Goal: Task Accomplishment & Management: Use online tool/utility

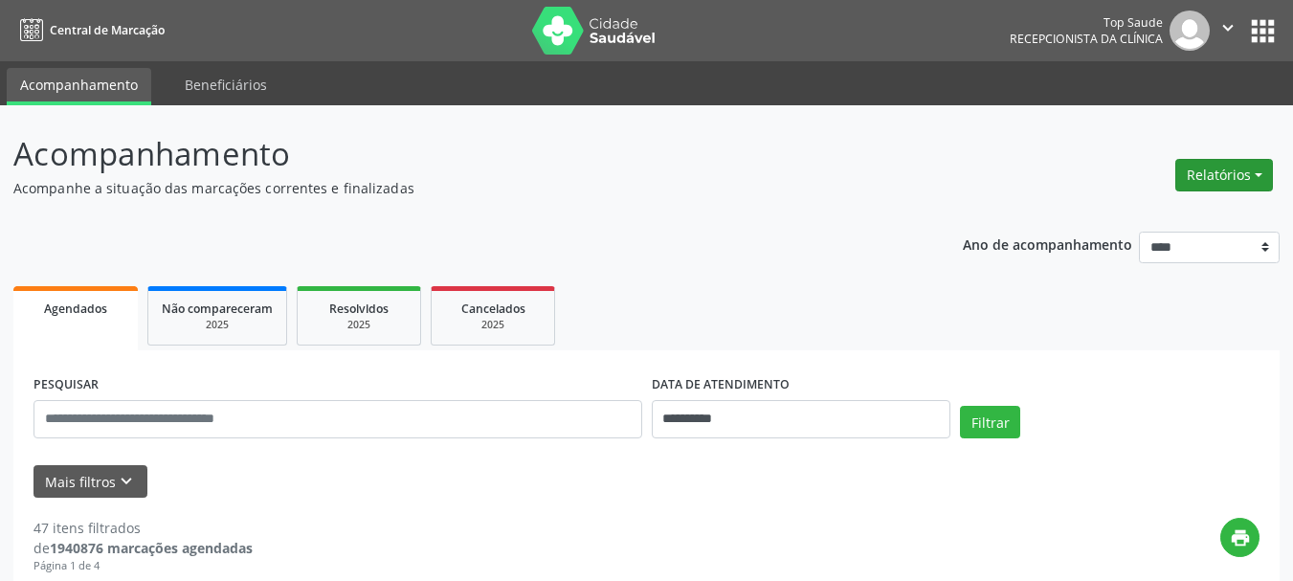
click at [1219, 166] on button "Relatórios" at bounding box center [1224, 175] width 98 height 33
click at [1185, 203] on link "Agendamentos" at bounding box center [1171, 216] width 206 height 27
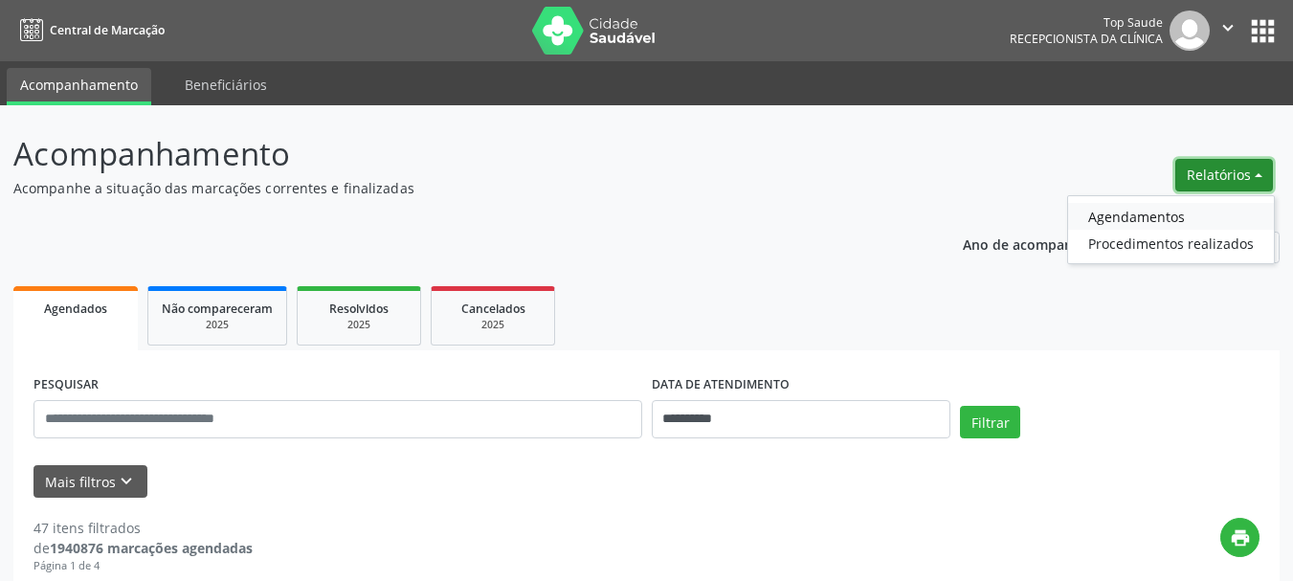
select select "*"
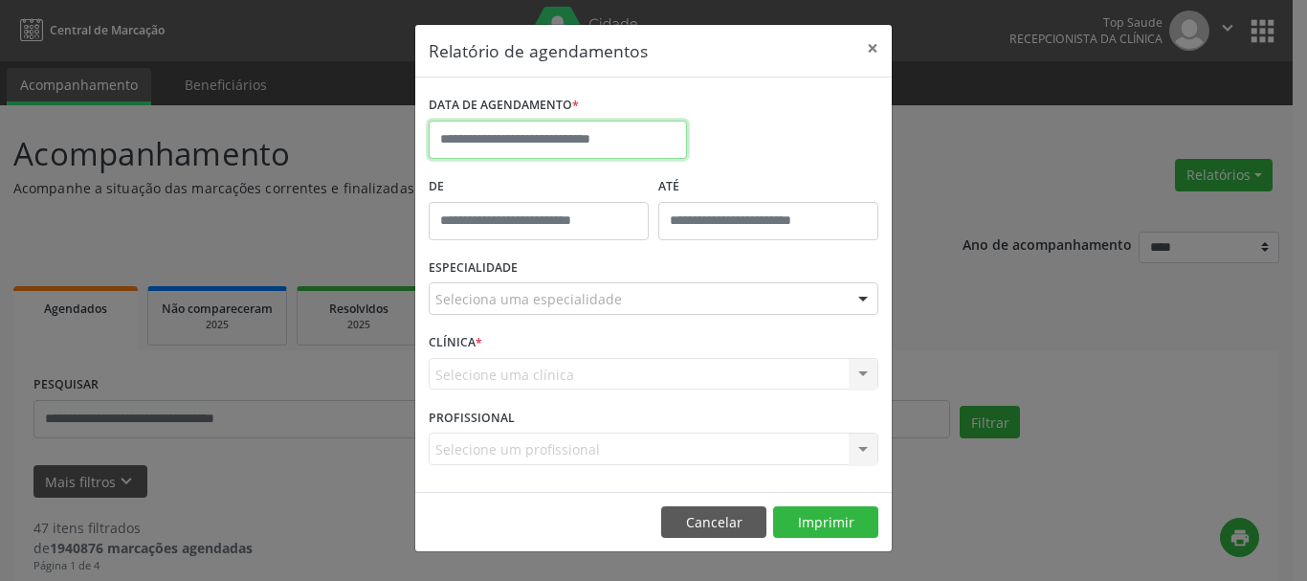
click at [638, 136] on input "text" at bounding box center [558, 140] width 258 height 38
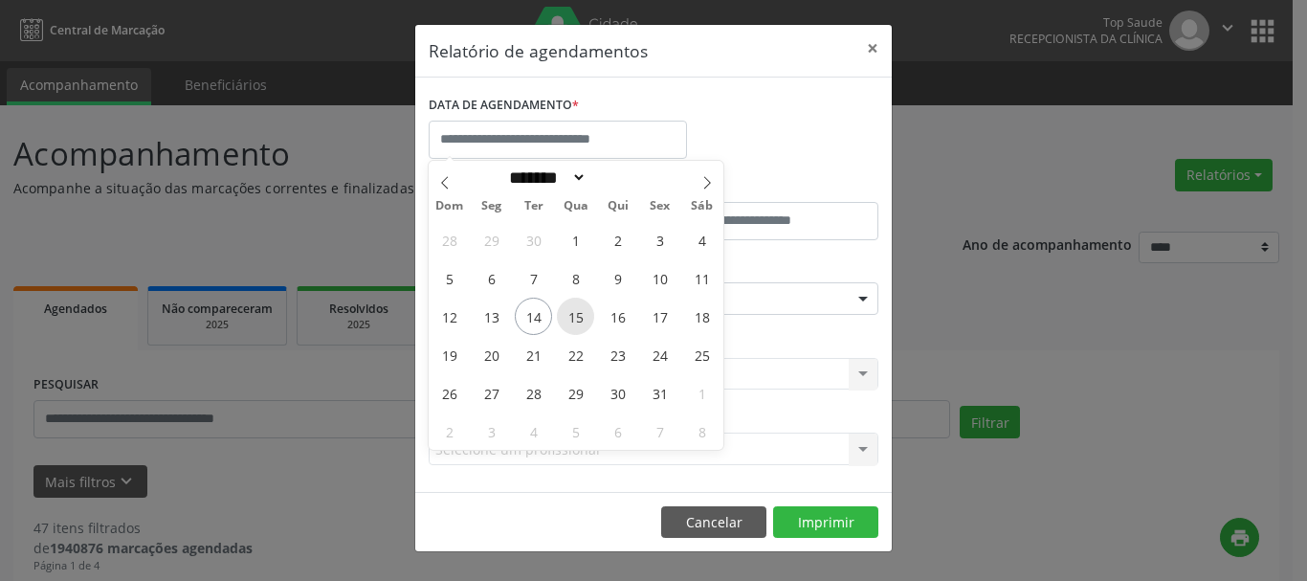
click at [581, 322] on span "15" at bounding box center [575, 316] width 37 height 37
type input "**********"
click at [581, 322] on span "15" at bounding box center [575, 316] width 37 height 37
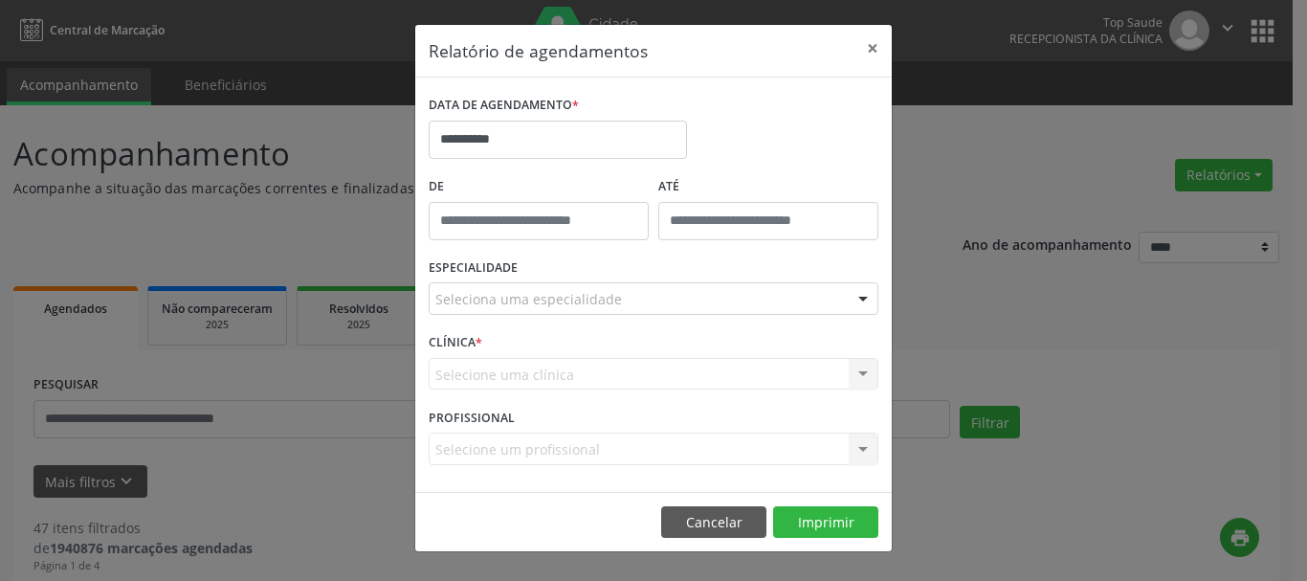
click at [644, 298] on div "Seleciona uma especialidade" at bounding box center [654, 298] width 450 height 33
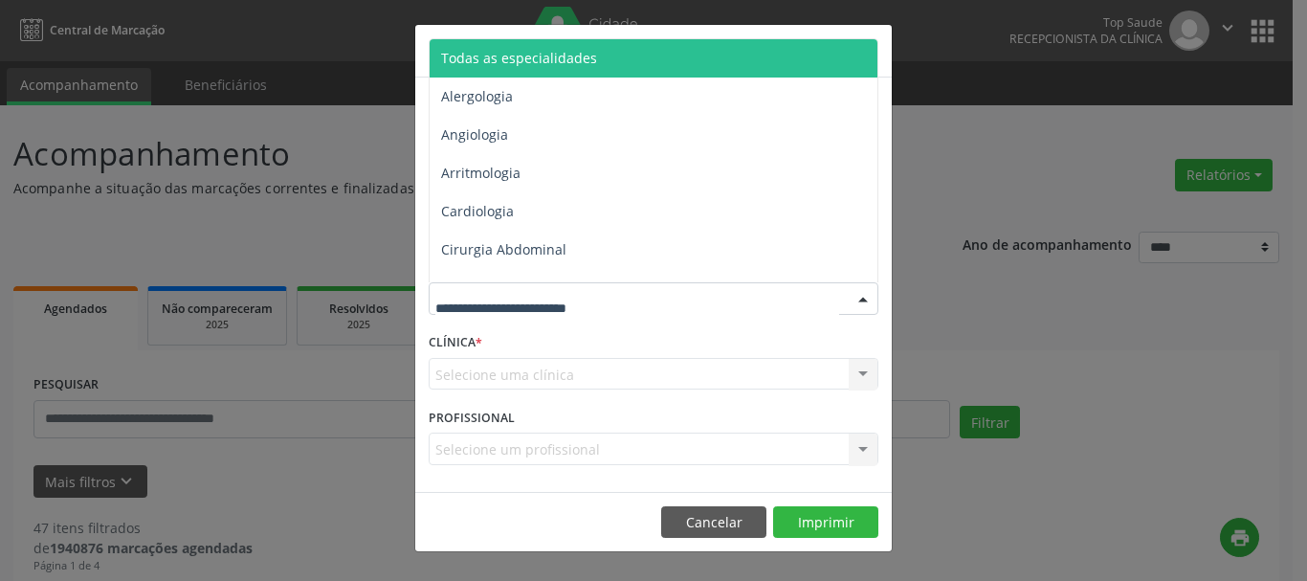
click at [588, 67] on span "Todas as especialidades" at bounding box center [655, 58] width 451 height 38
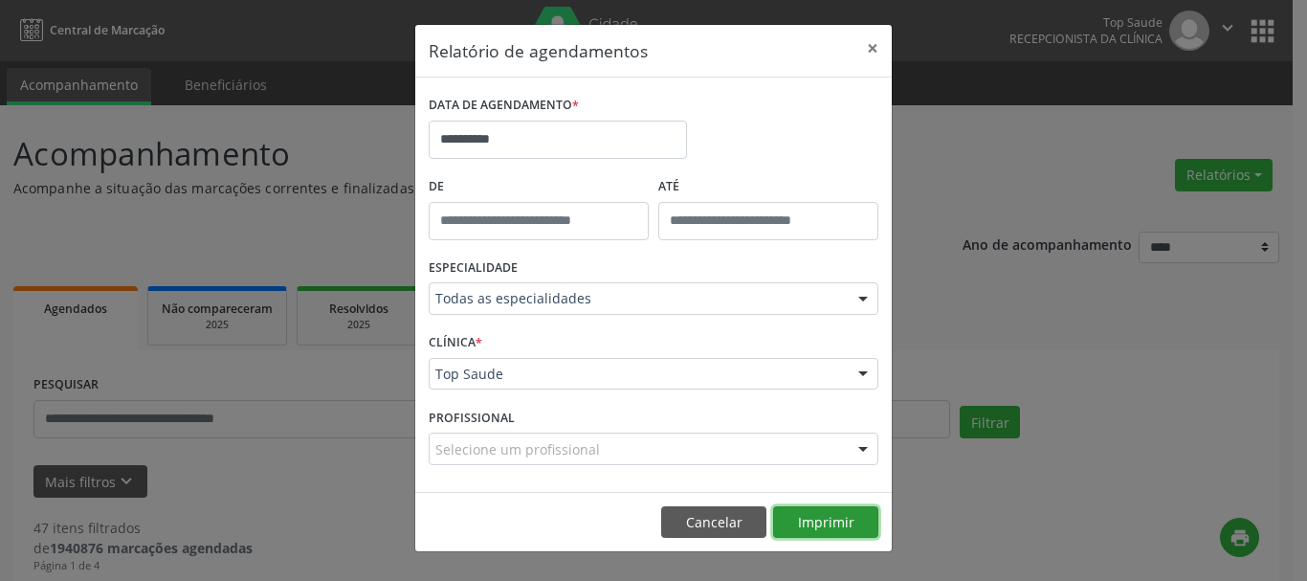
click at [836, 524] on button "Imprimir" at bounding box center [825, 522] width 105 height 33
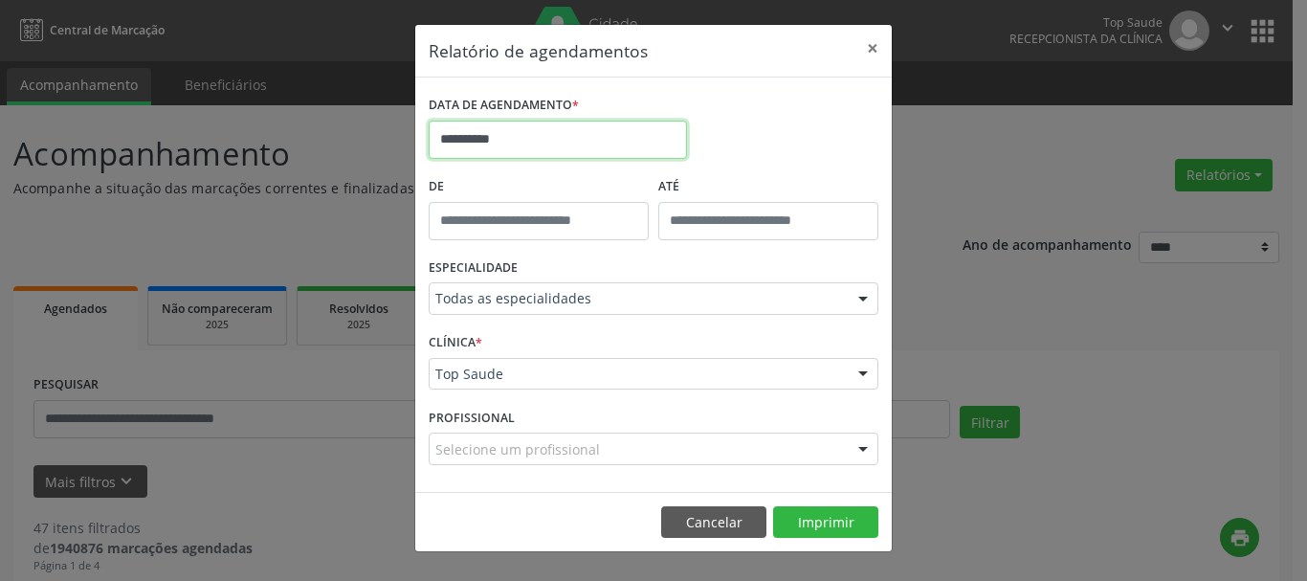
click at [508, 142] on input "**********" at bounding box center [558, 140] width 258 height 38
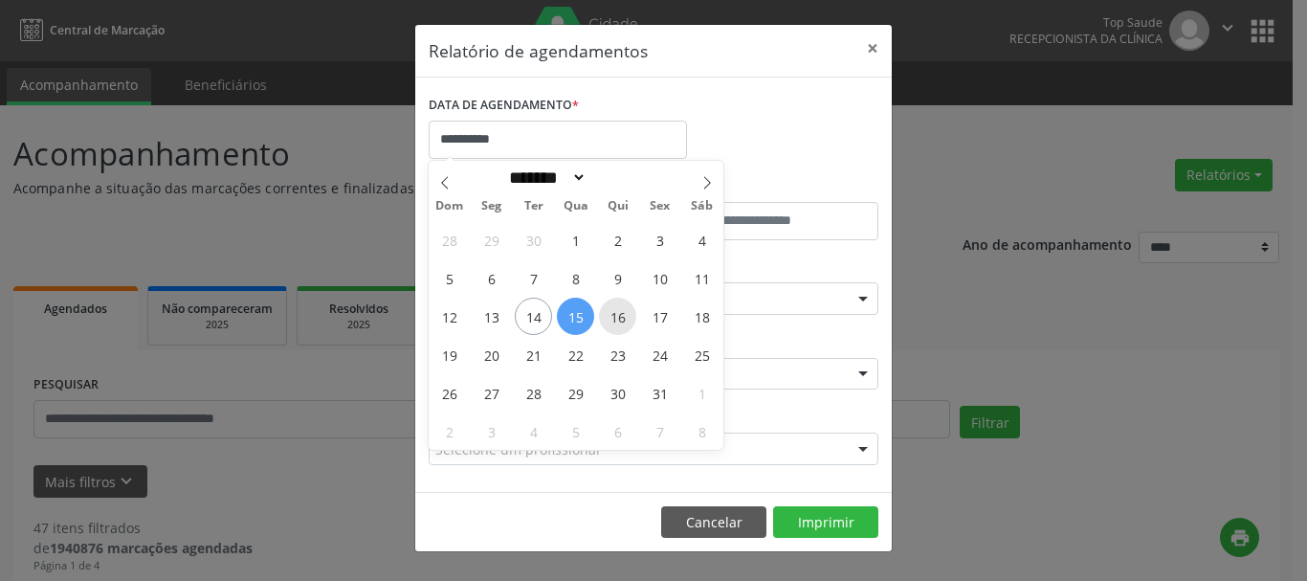
click at [616, 323] on span "16" at bounding box center [617, 316] width 37 height 37
type input "**********"
click at [621, 327] on span "16" at bounding box center [617, 316] width 37 height 37
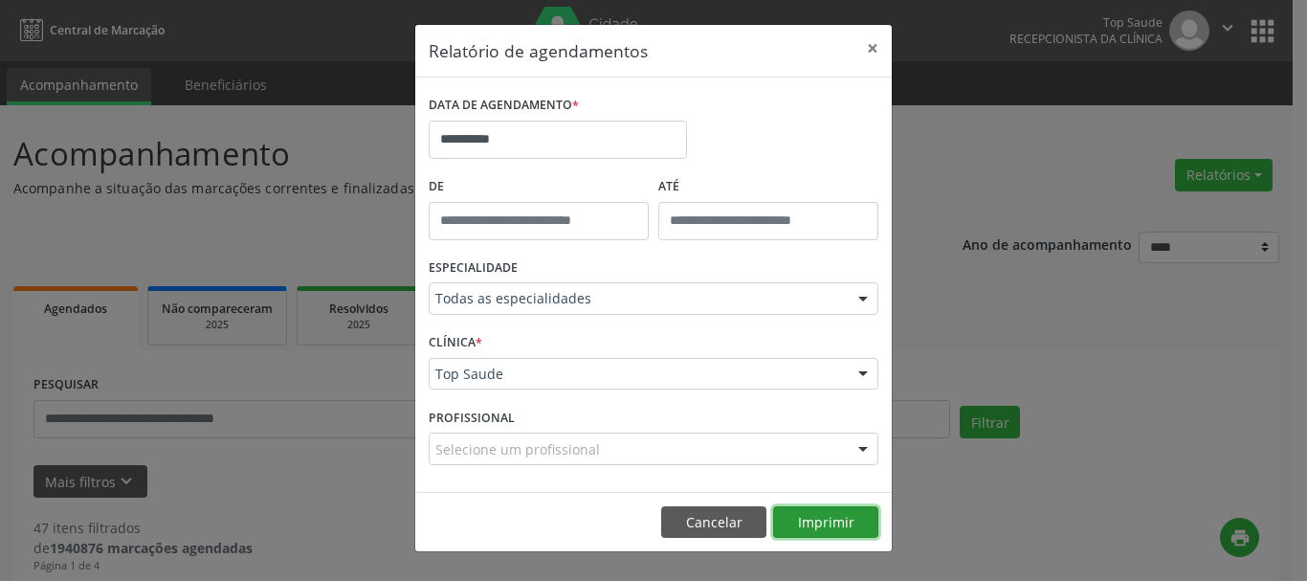
click at [812, 515] on button "Imprimir" at bounding box center [825, 522] width 105 height 33
click at [880, 55] on button "×" at bounding box center [872, 48] width 38 height 47
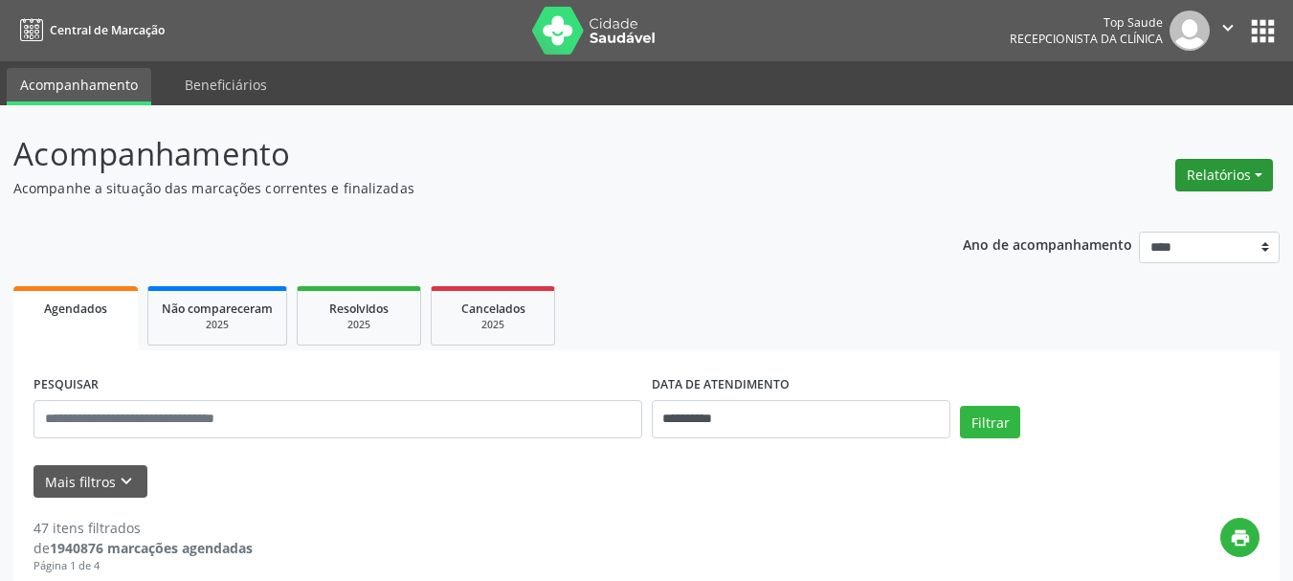
click at [1214, 166] on button "Relatórios" at bounding box center [1224, 175] width 98 height 33
click at [1151, 212] on link "Agendamentos" at bounding box center [1171, 216] width 206 height 27
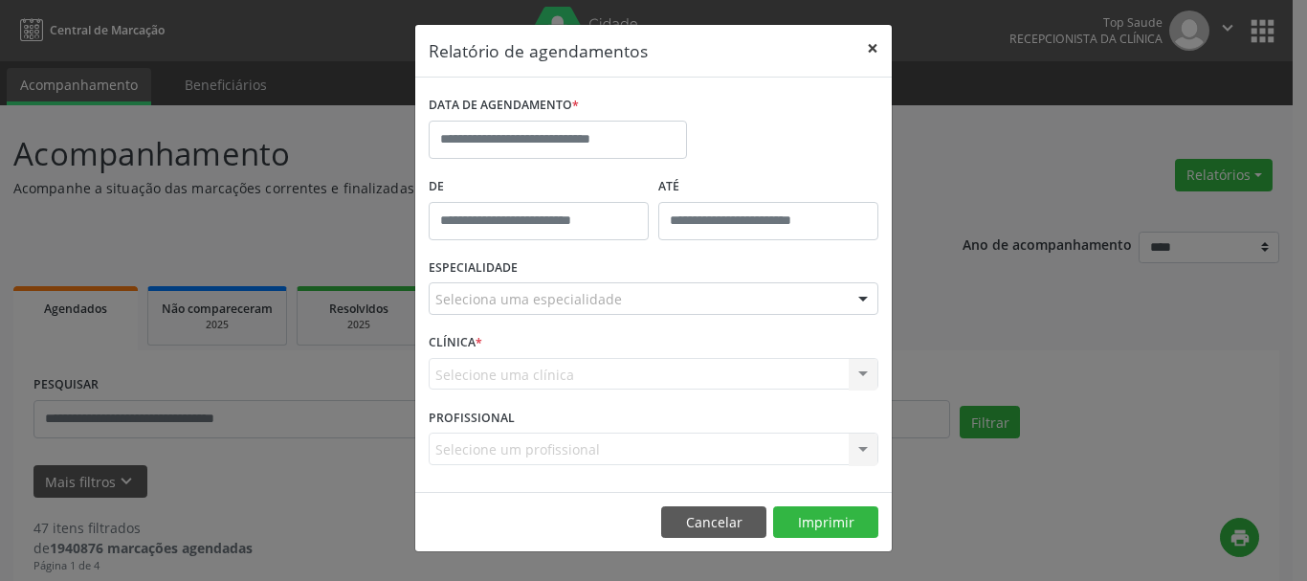
click at [879, 45] on button "×" at bounding box center [872, 48] width 38 height 47
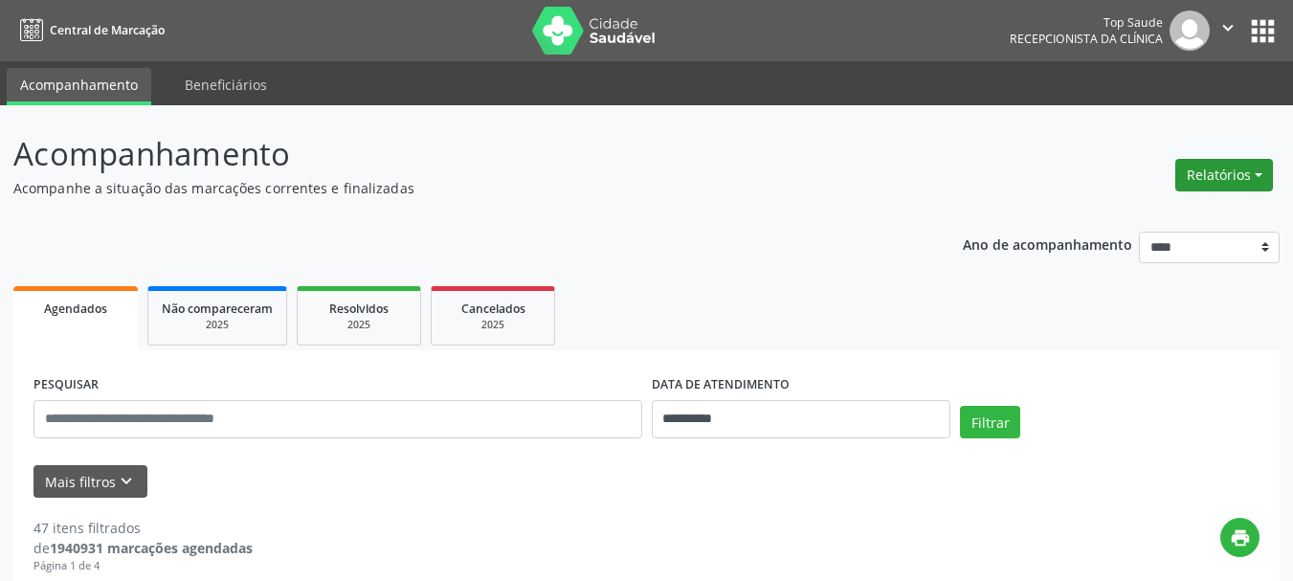
click at [1243, 159] on div "Relatórios Agendamentos Procedimentos realizados" at bounding box center [1223, 175] width 111 height 46
click at [1237, 172] on button "Relatórios" at bounding box center [1224, 175] width 98 height 33
drag, startPoint x: 1237, startPoint y: 172, endPoint x: 1256, endPoint y: 165, distance: 20.6
click at [1256, 165] on button "Relatórios" at bounding box center [1224, 175] width 98 height 33
click at [1233, 174] on button "Relatórios" at bounding box center [1224, 175] width 98 height 33
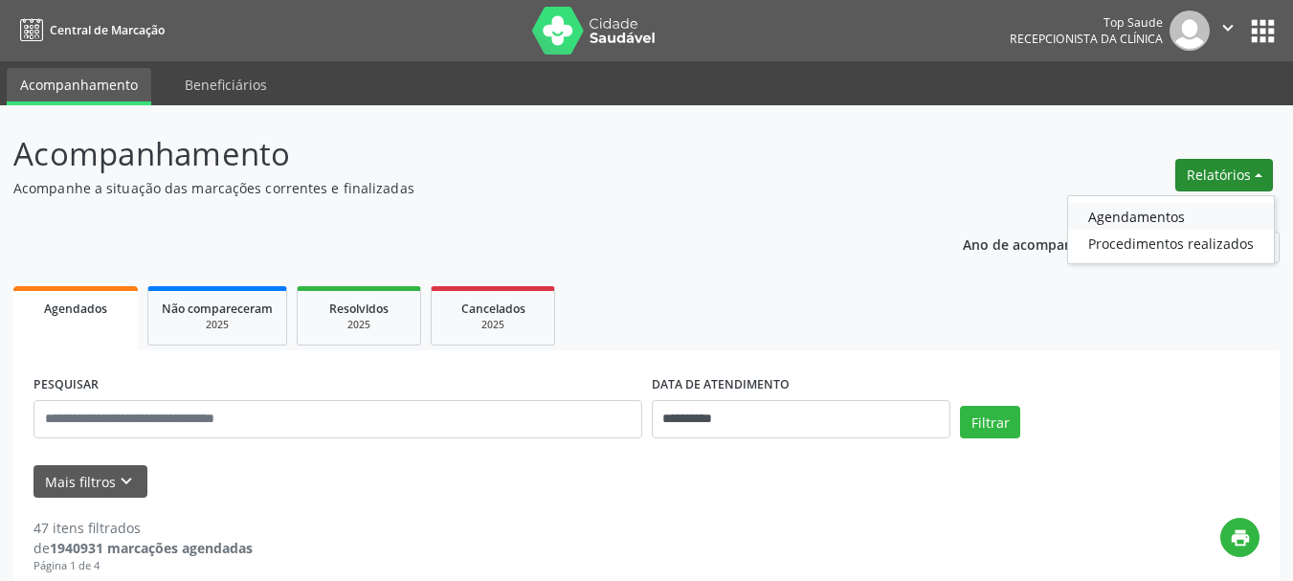
click at [1175, 213] on link "Agendamentos" at bounding box center [1171, 216] width 206 height 27
select select "*"
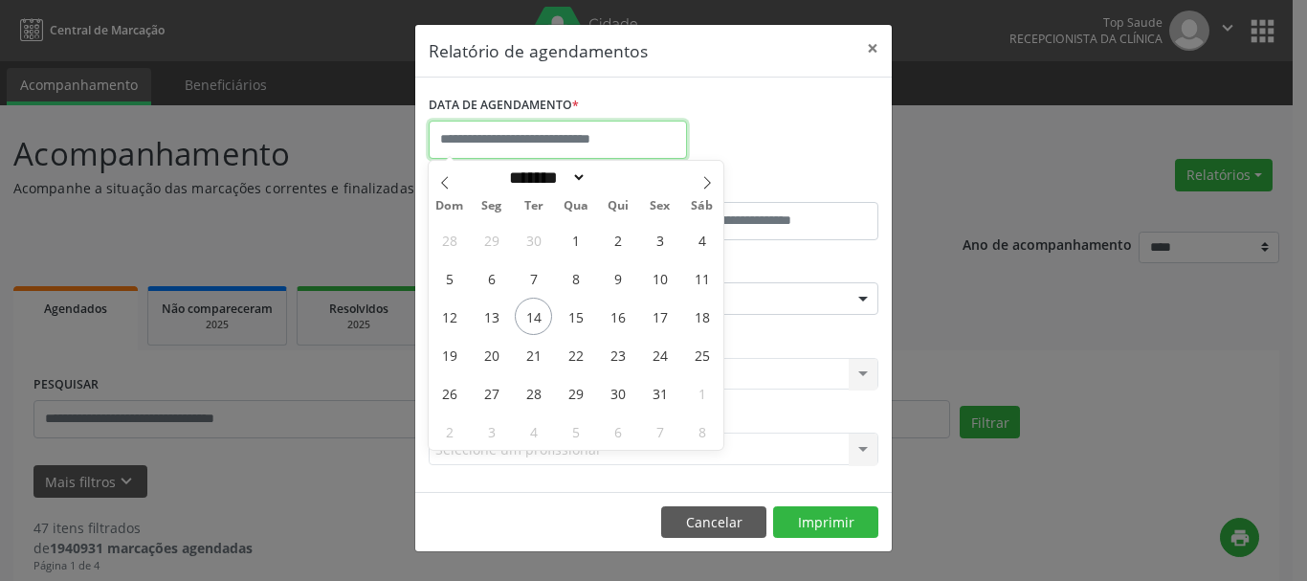
click at [595, 149] on input "text" at bounding box center [558, 140] width 258 height 38
click at [627, 320] on span "16" at bounding box center [617, 316] width 37 height 37
type input "**********"
click at [623, 309] on span "16" at bounding box center [617, 316] width 37 height 37
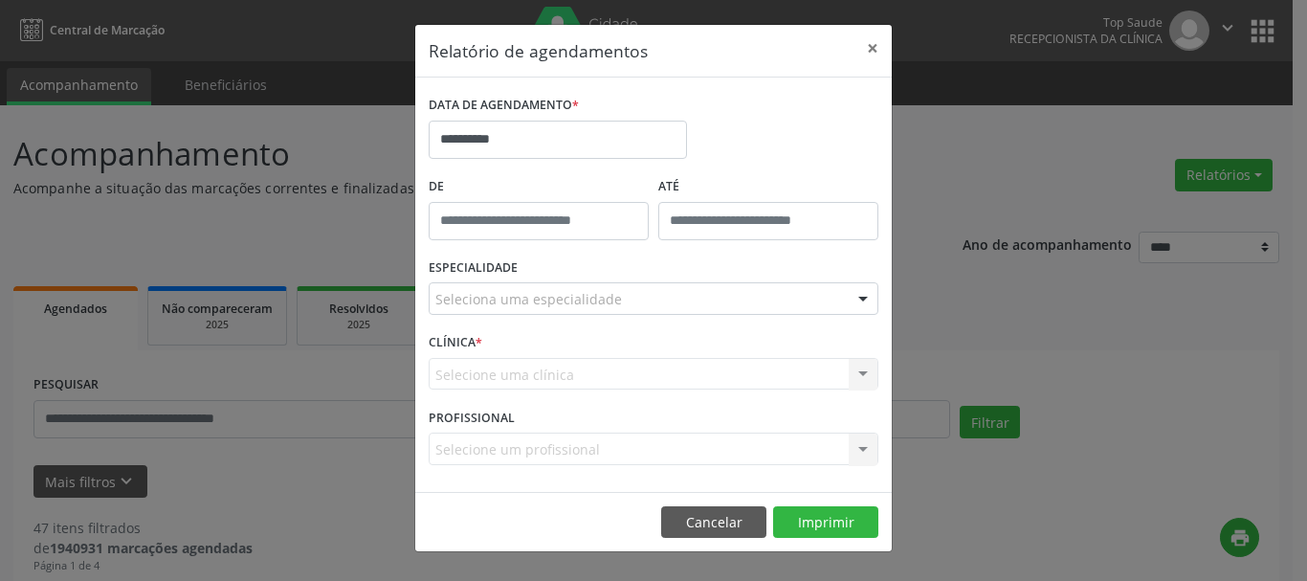
click at [700, 309] on div "Seleciona uma especialidade" at bounding box center [654, 298] width 450 height 33
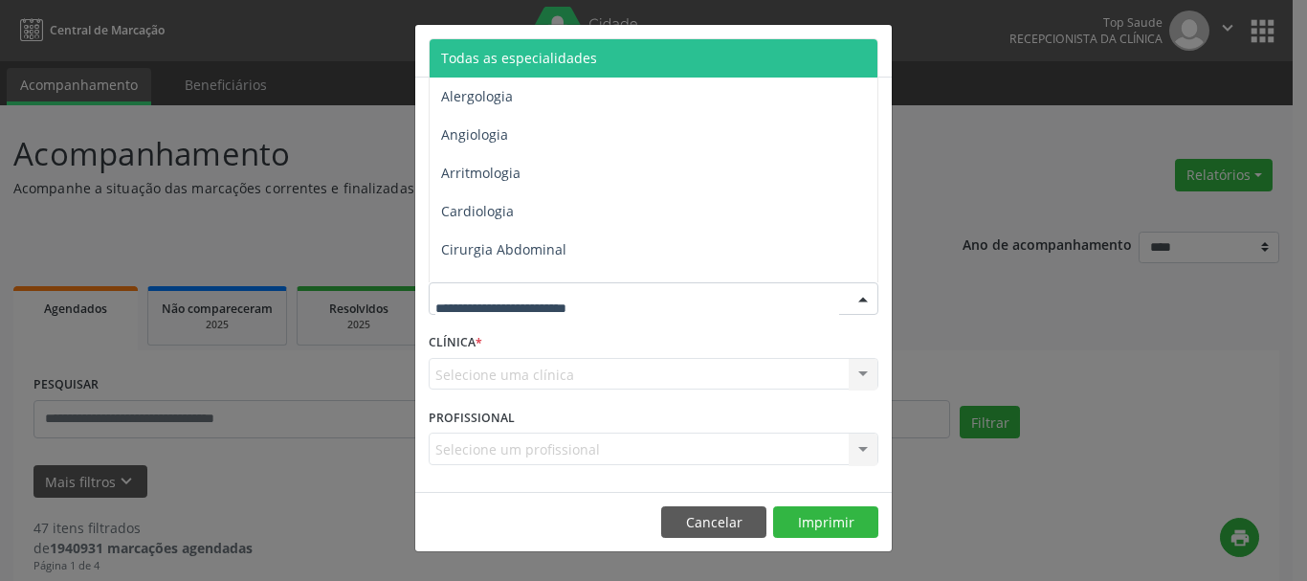
click at [588, 58] on span "Todas as especialidades" at bounding box center [519, 58] width 156 height 18
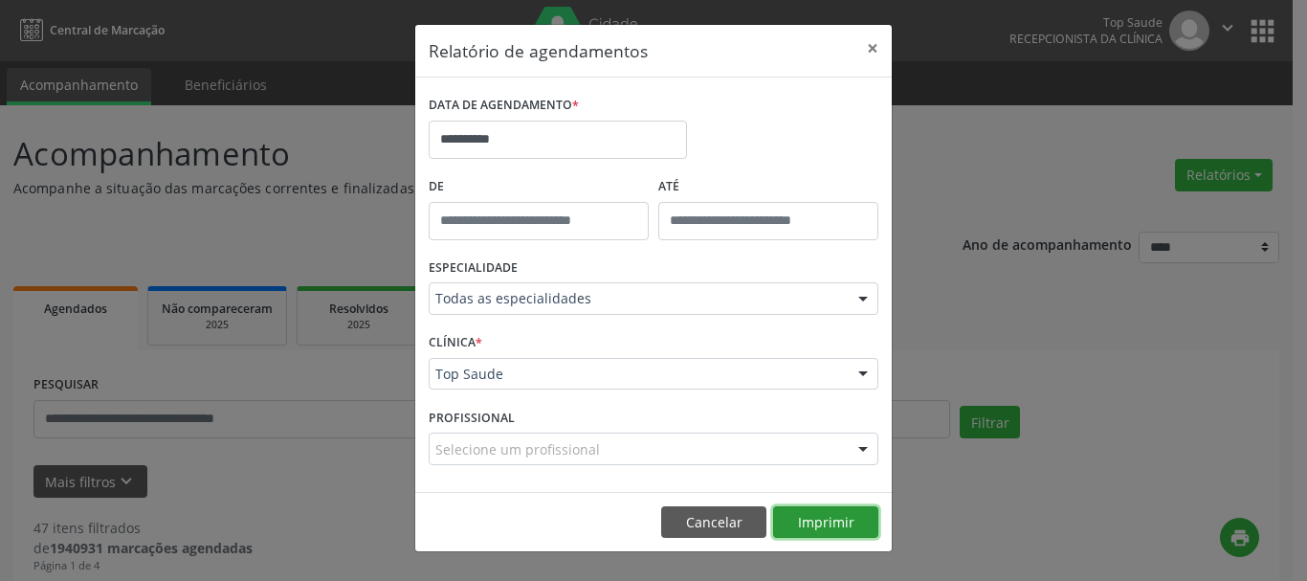
click at [843, 528] on button "Imprimir" at bounding box center [825, 522] width 105 height 33
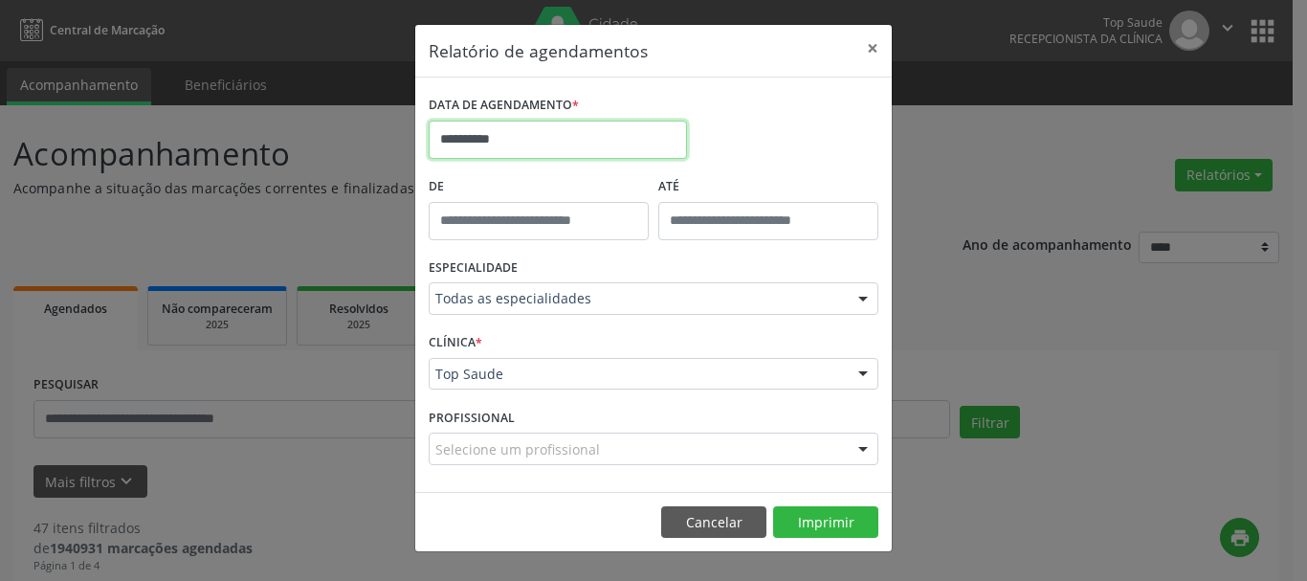
click at [589, 148] on input "**********" at bounding box center [558, 140] width 258 height 38
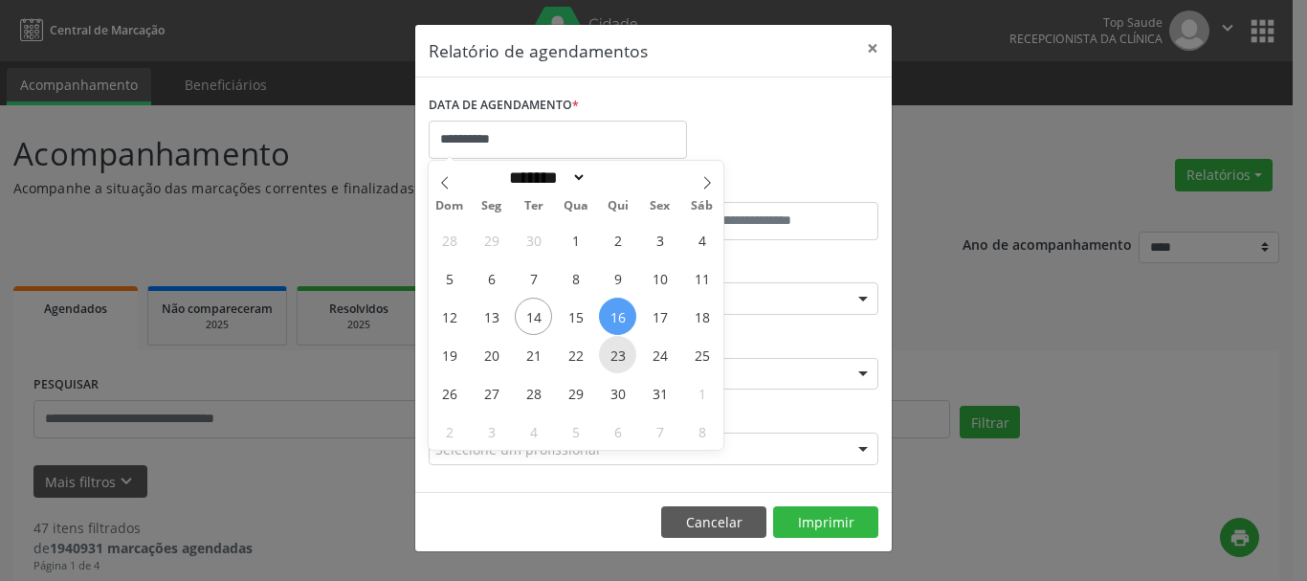
click at [613, 344] on span "23" at bounding box center [617, 354] width 37 height 37
type input "**********"
click at [613, 344] on span "23" at bounding box center [617, 354] width 37 height 37
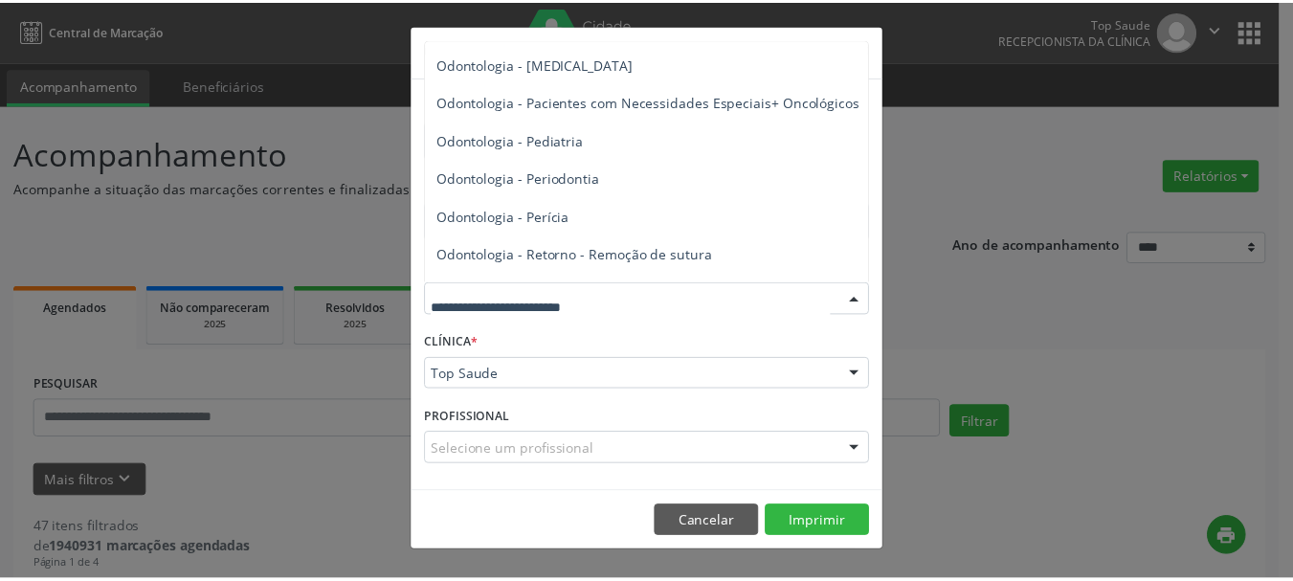
scroll to position [2488, 0]
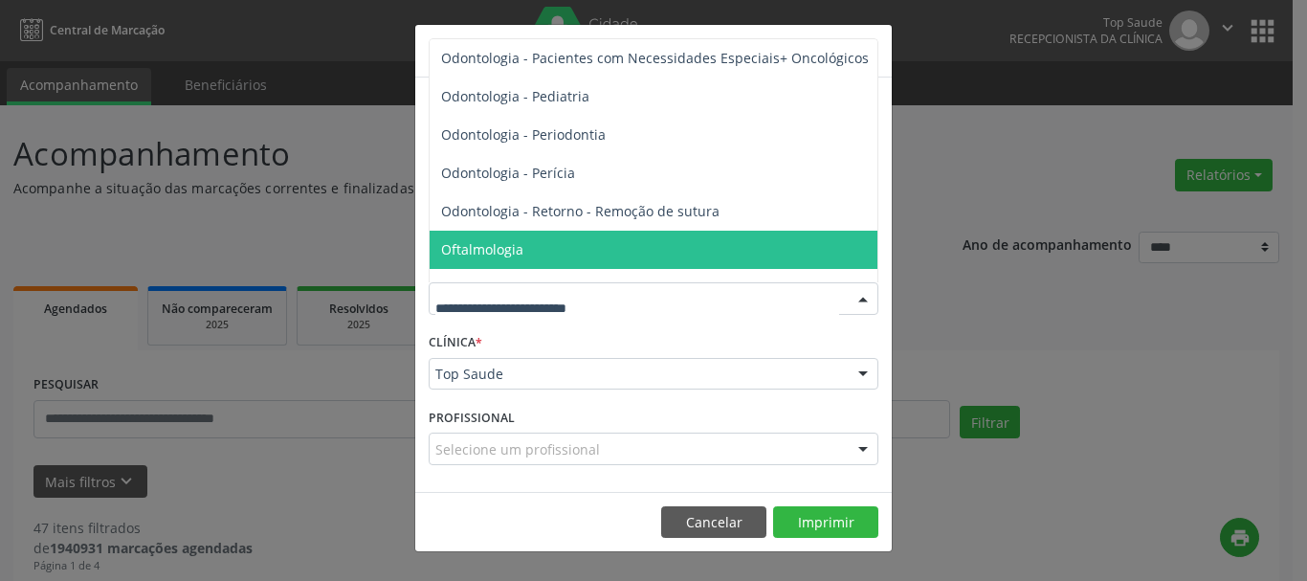
click at [567, 247] on span "Oftalmologia" at bounding box center [655, 250] width 451 height 38
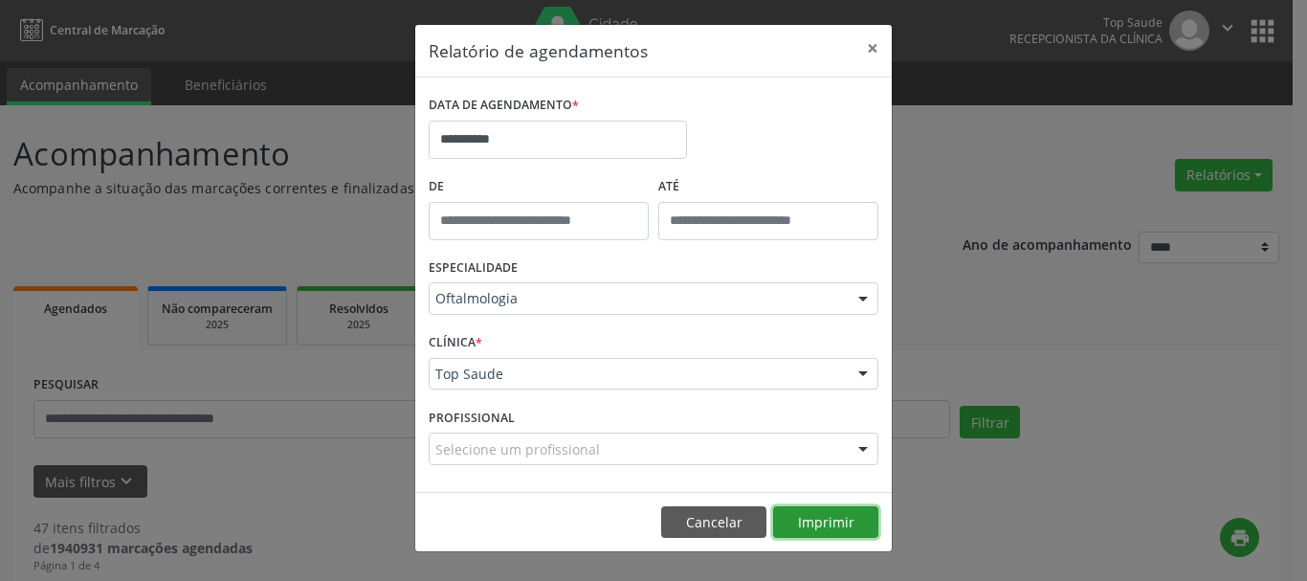
click at [849, 511] on button "Imprimir" at bounding box center [825, 522] width 105 height 33
click at [874, 50] on button "×" at bounding box center [872, 48] width 38 height 47
